Goal: Task Accomplishment & Management: Manage account settings

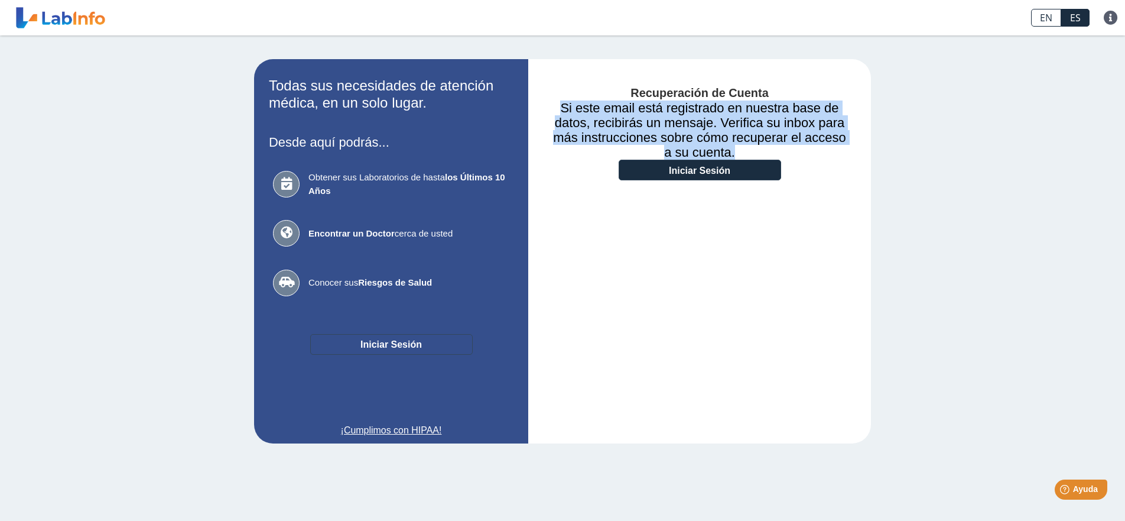
click at [409, 348] on button "Iniciar Sesión" at bounding box center [391, 344] width 163 height 21
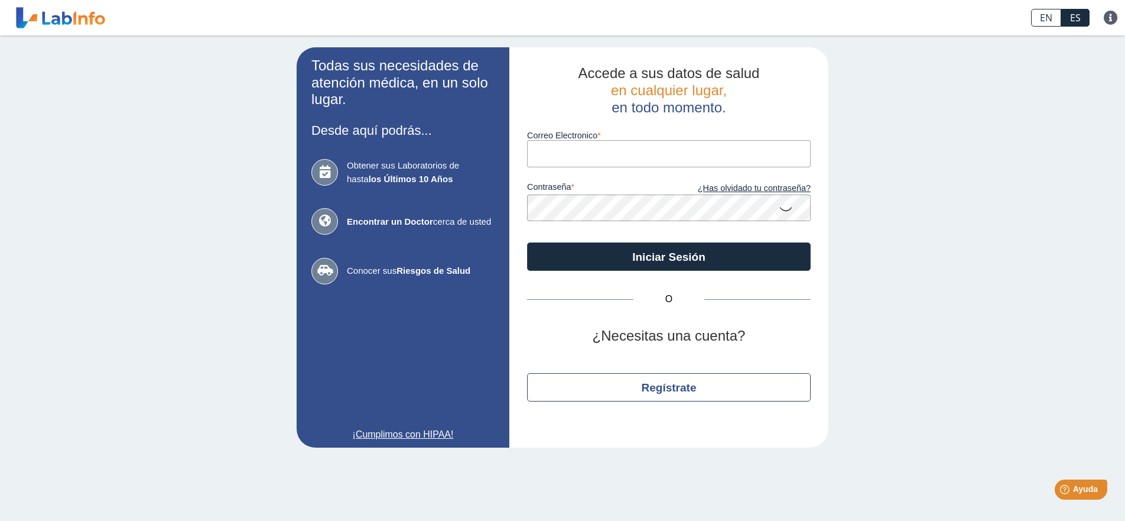
click at [581, 159] on input "Correo Electronico" at bounding box center [669, 153] width 284 height 27
type input "[EMAIL_ADDRESS][DOMAIN_NAME]"
click at [527, 242] on button "Iniciar Sesión" at bounding box center [669, 256] width 284 height 28
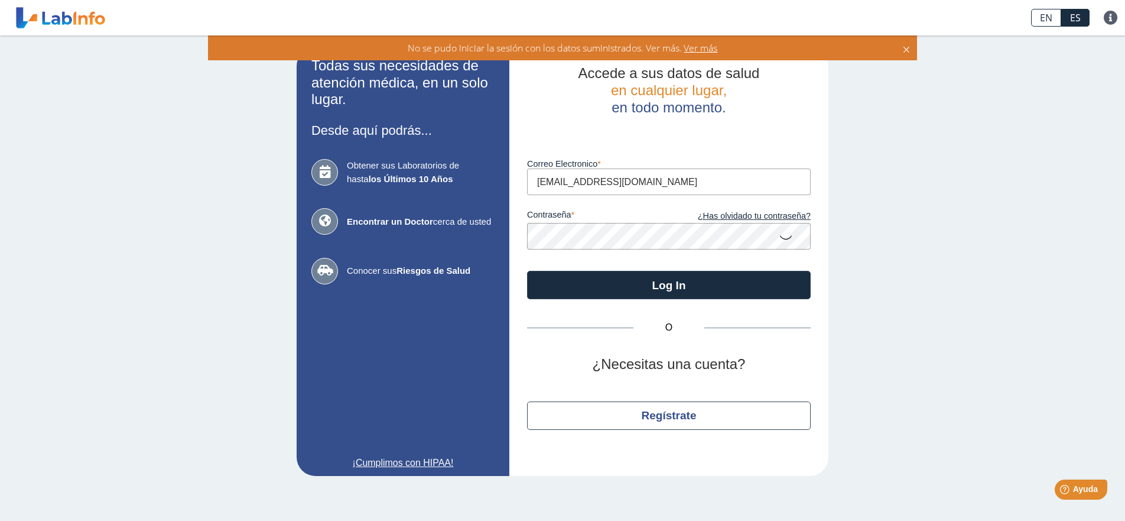
drag, startPoint x: 658, startPoint y: 181, endPoint x: 319, endPoint y: 167, distance: 340.2
click at [319, 167] on app-login "Todas sus necesidades de atención médica, en un solo lugar. Desde aquí podrás..…" at bounding box center [563, 261] width 532 height 429
type input "[EMAIL_ADDRESS][DOMAIN_NAME]"
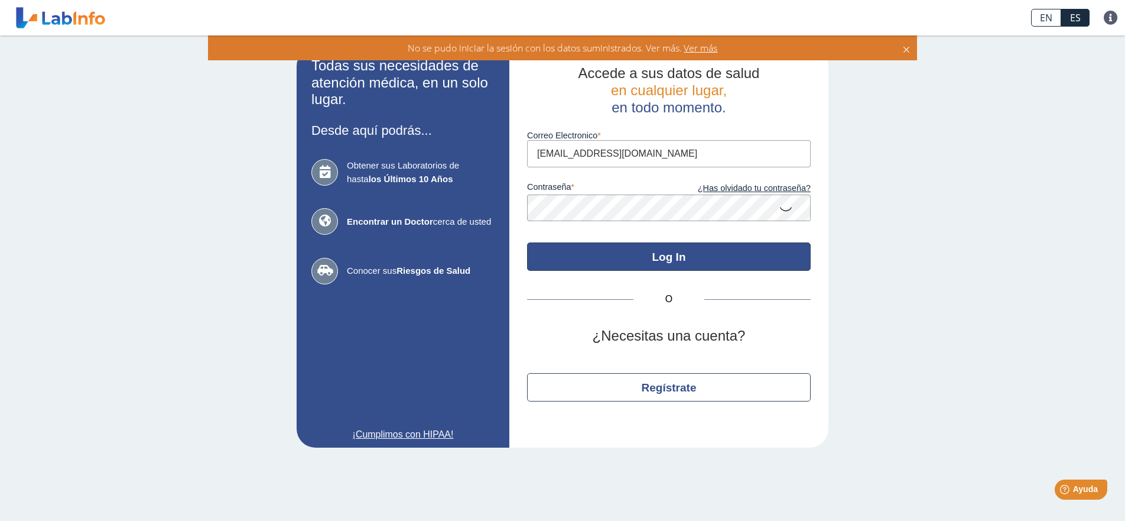
click at [641, 264] on button "Log In" at bounding box center [669, 256] width 284 height 28
